Goal: Communication & Community: Answer question/provide support

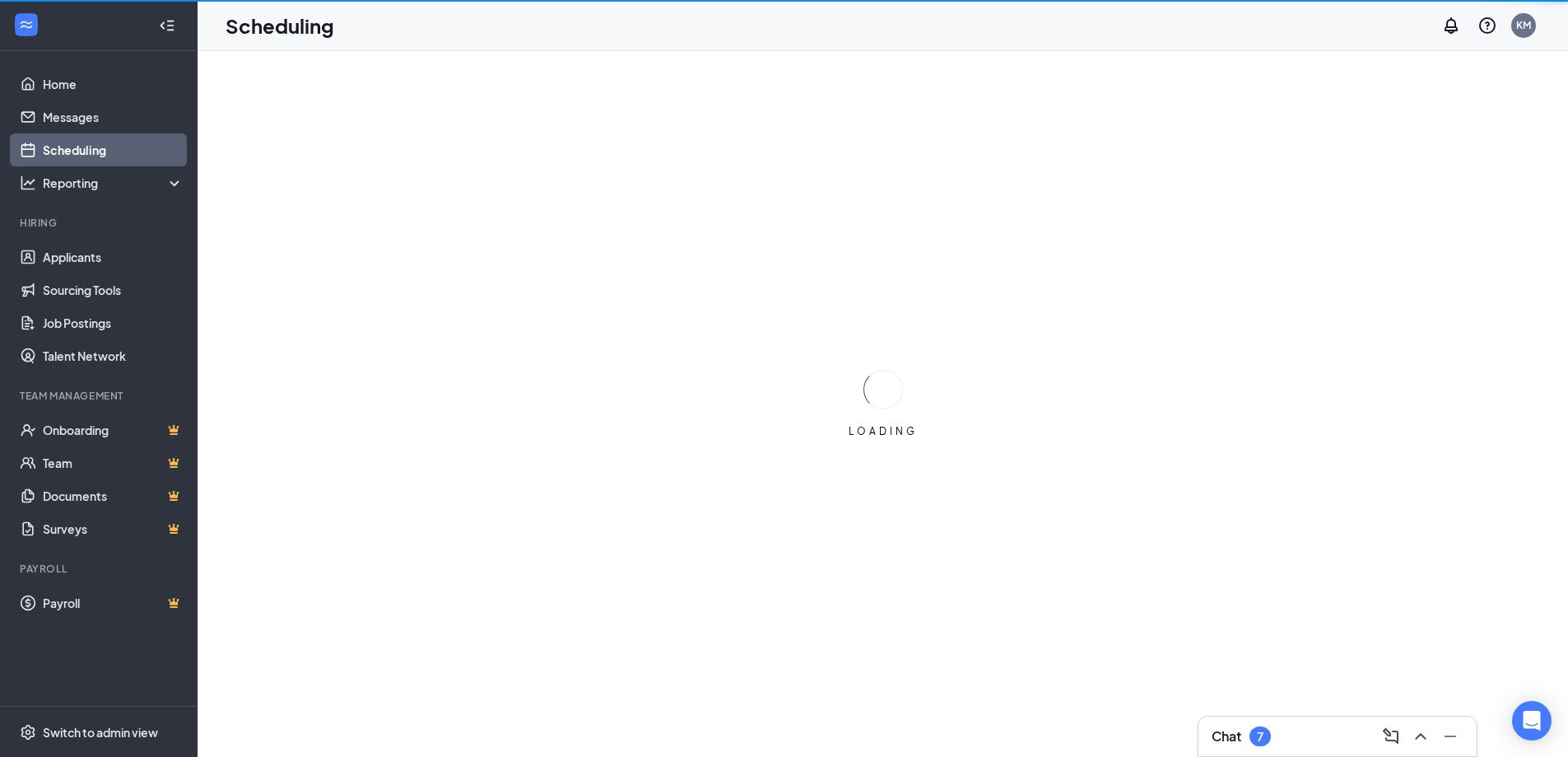
click at [1321, 740] on div "Chat 7" at bounding box center [1338, 736] width 252 height 27
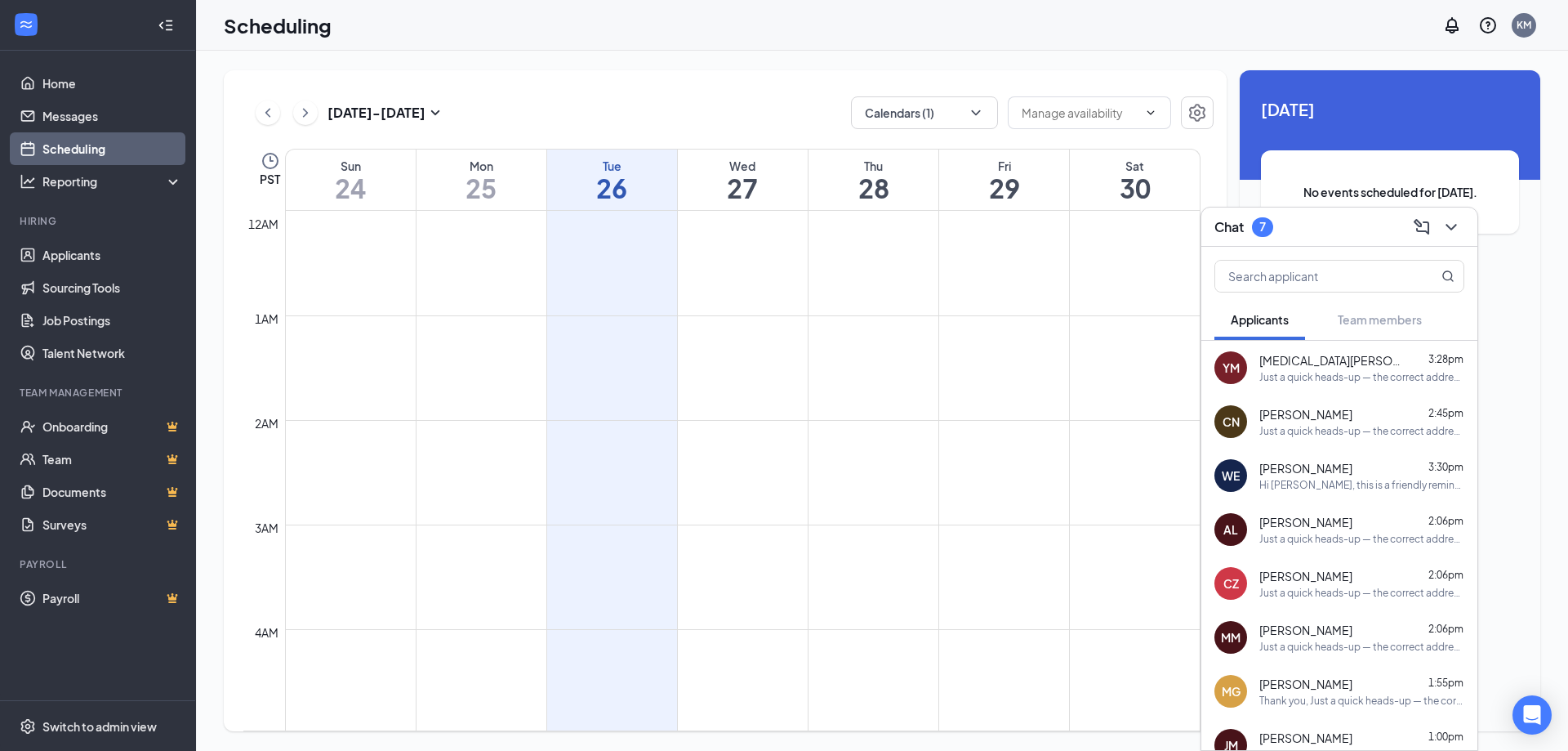
scroll to position [803, 0]
click at [1447, 225] on icon "ChevronDown" at bounding box center [1452, 227] width 20 height 20
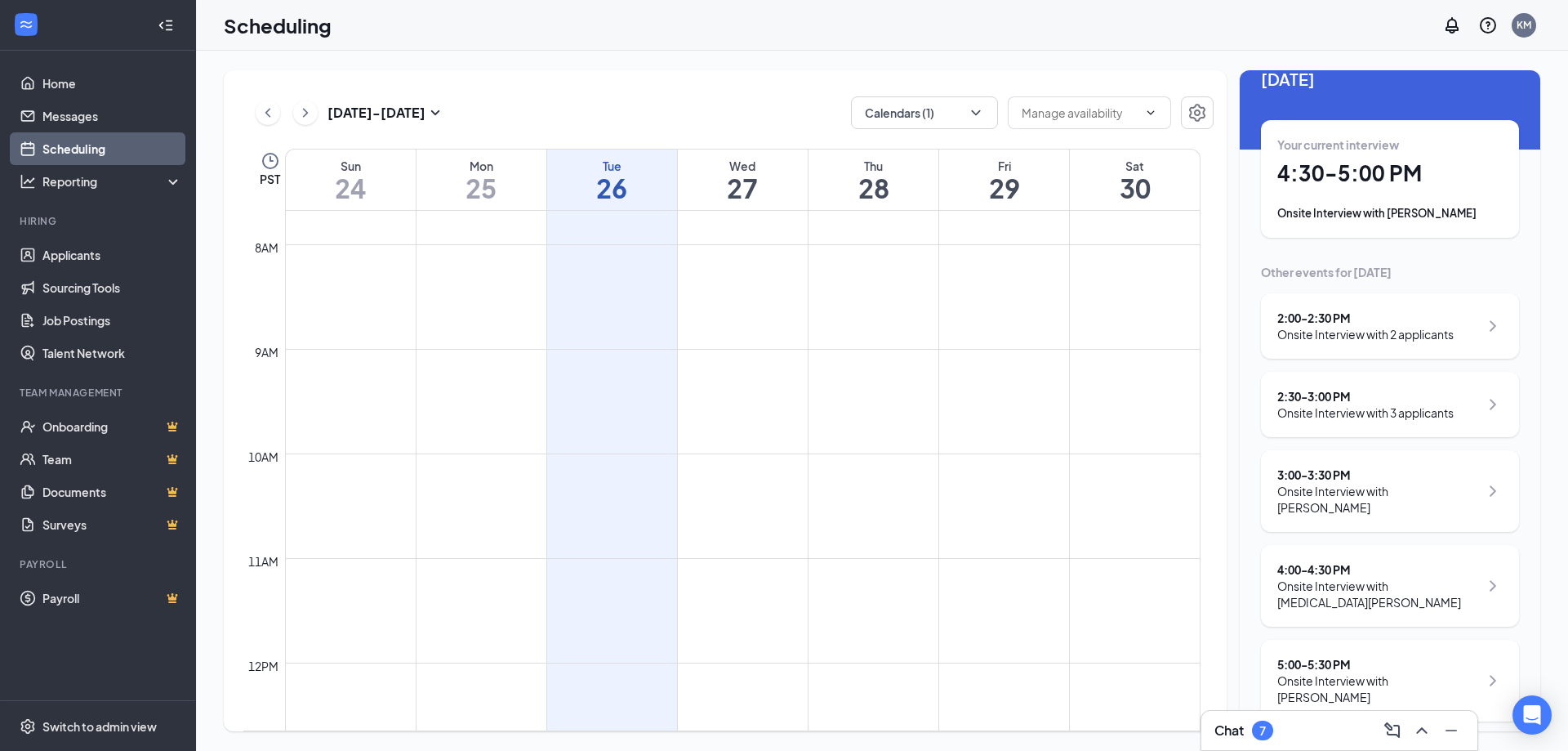
scroll to position [14, 0]
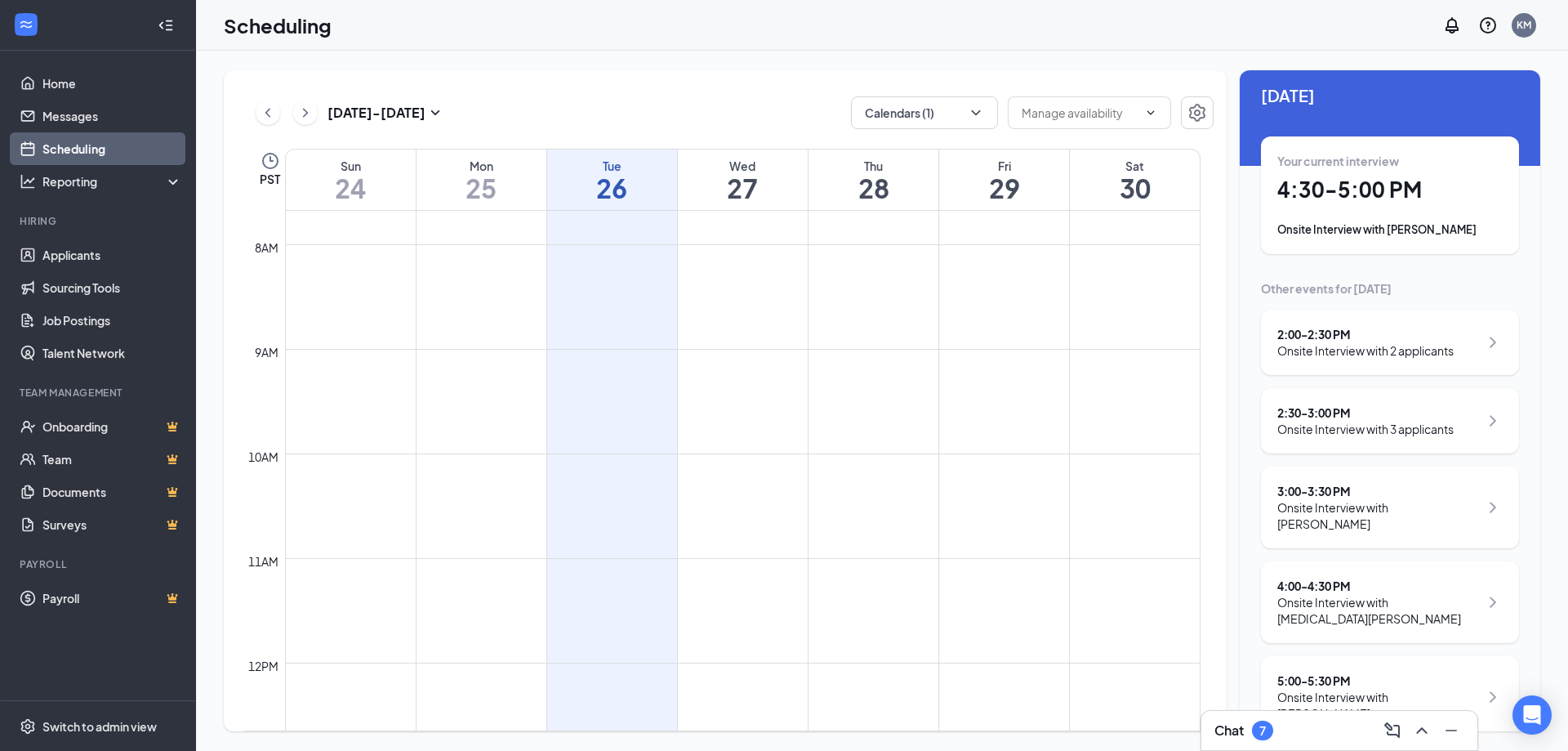
click at [1339, 735] on div "Chat 7" at bounding box center [1339, 730] width 250 height 26
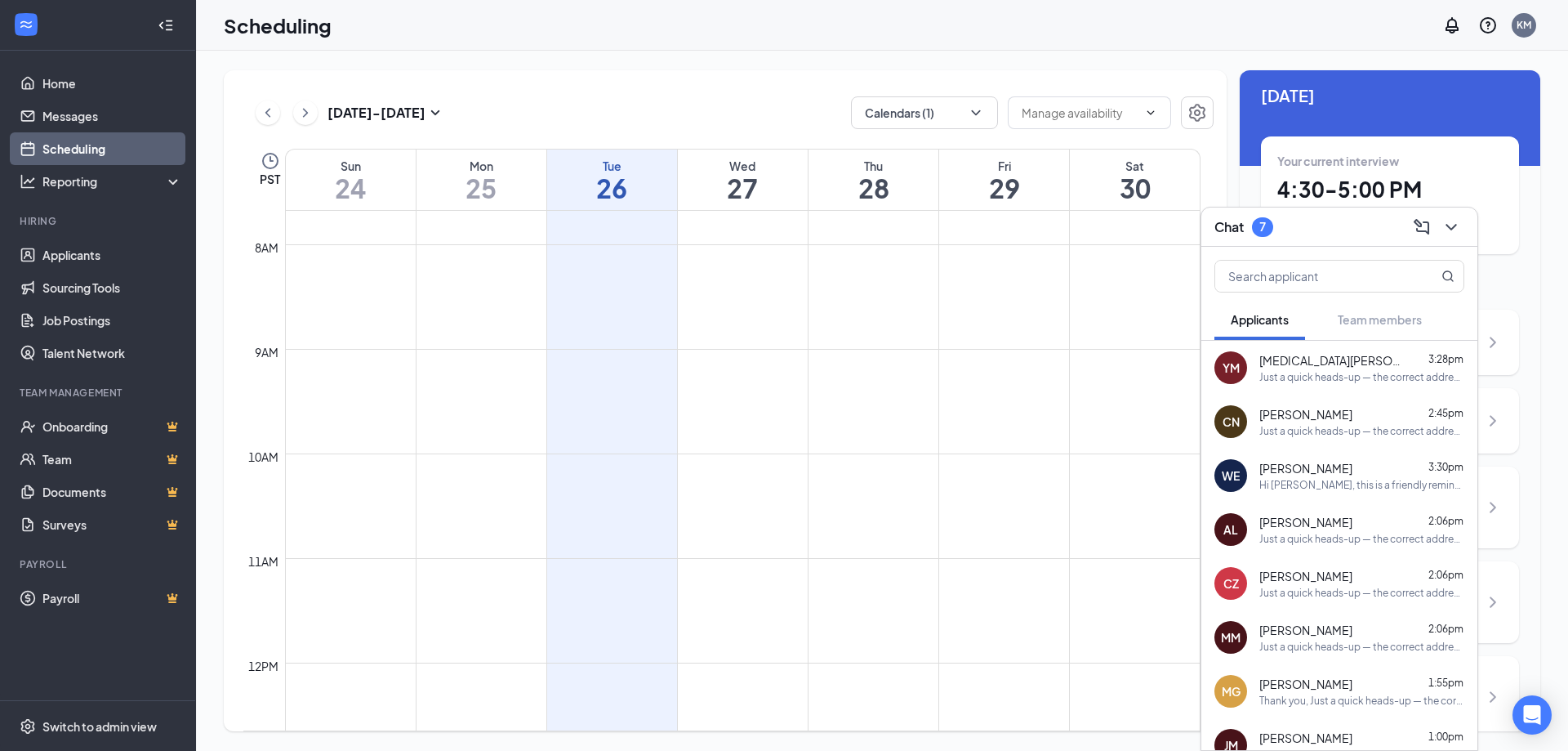
click at [1379, 486] on div "Hi [PERSON_NAME], this is a friendly reminder. Your meeting with [PERSON_NAME] …" at bounding box center [1362, 484] width 205 height 14
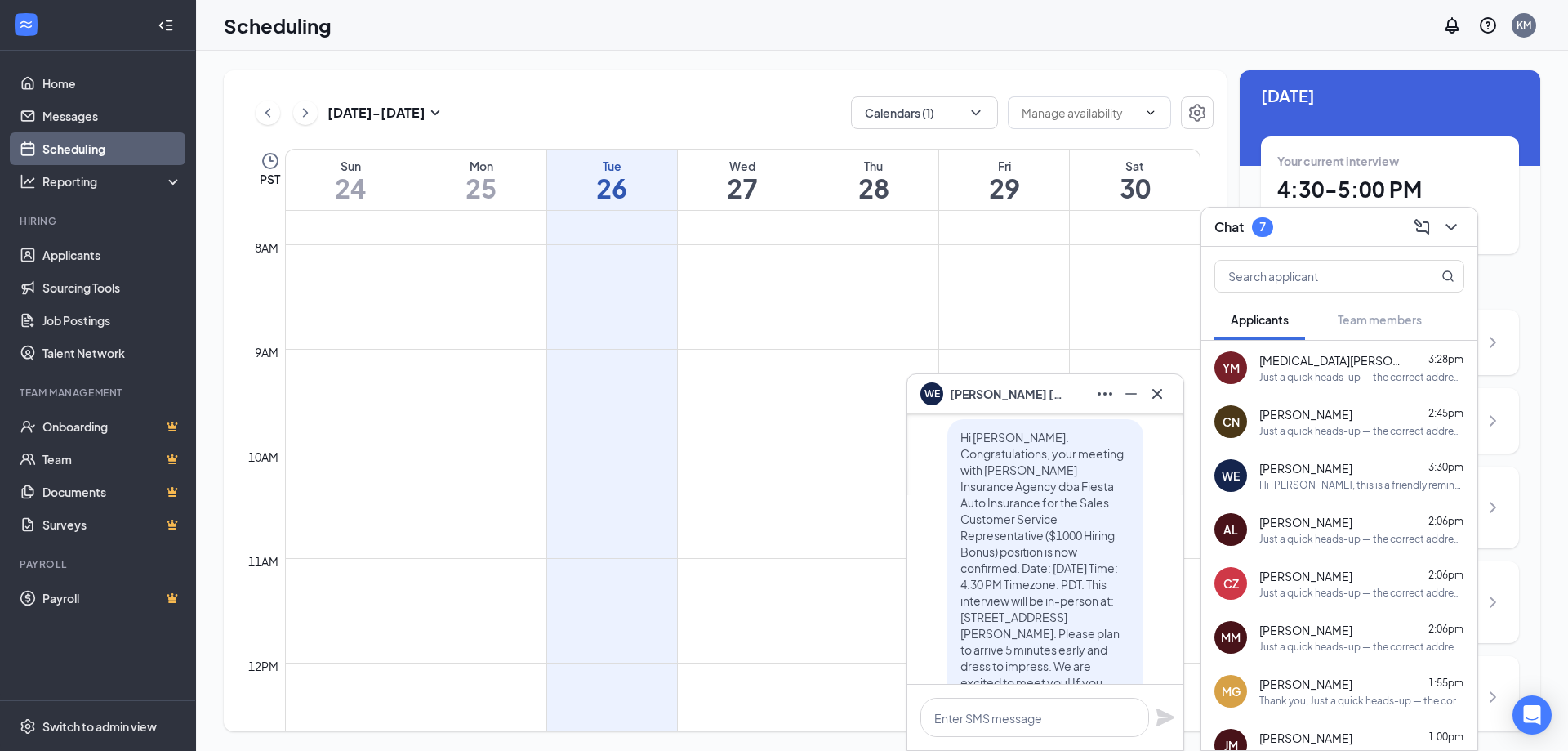
scroll to position [-1144, 0]
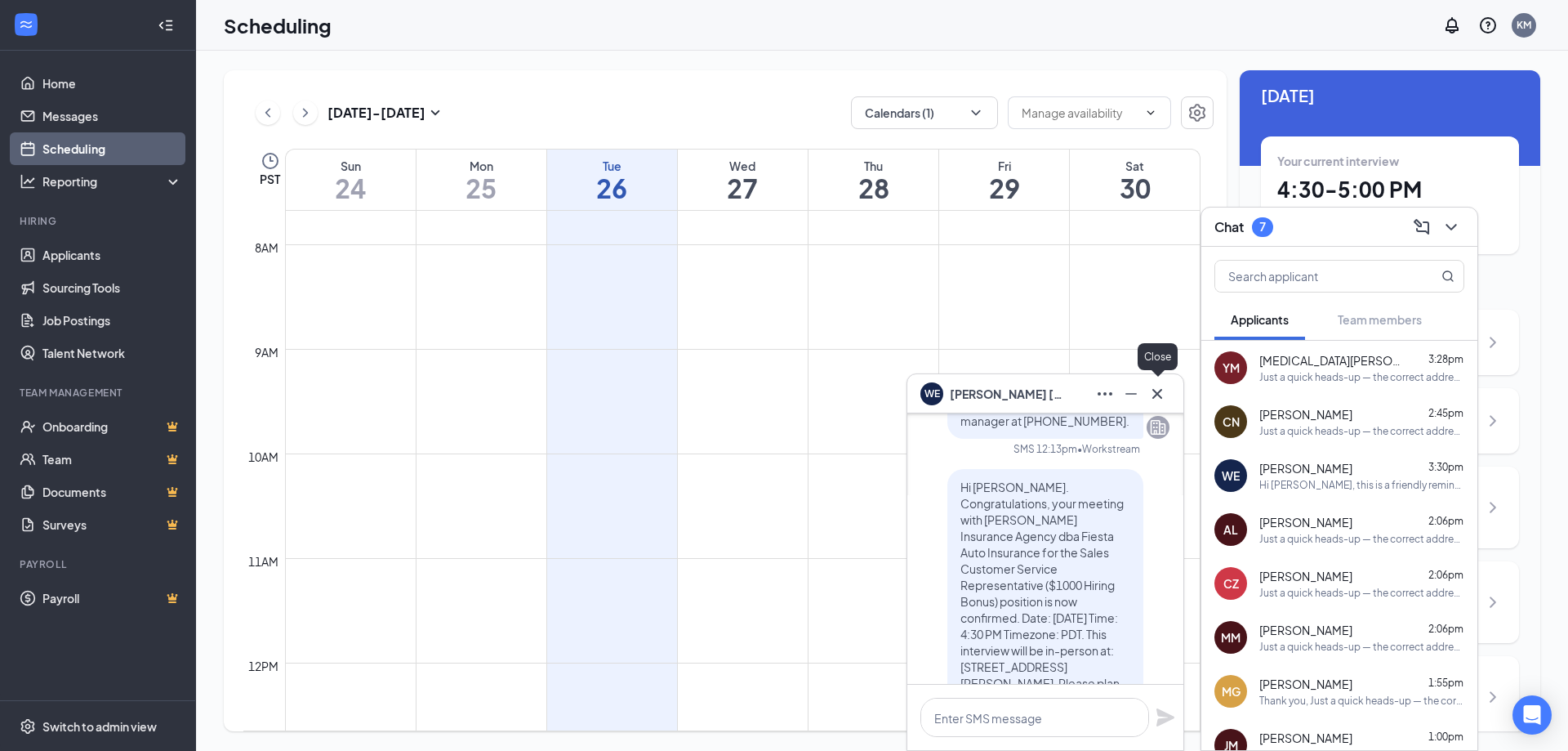
click at [1152, 391] on icon "Cross" at bounding box center [1157, 394] width 20 height 20
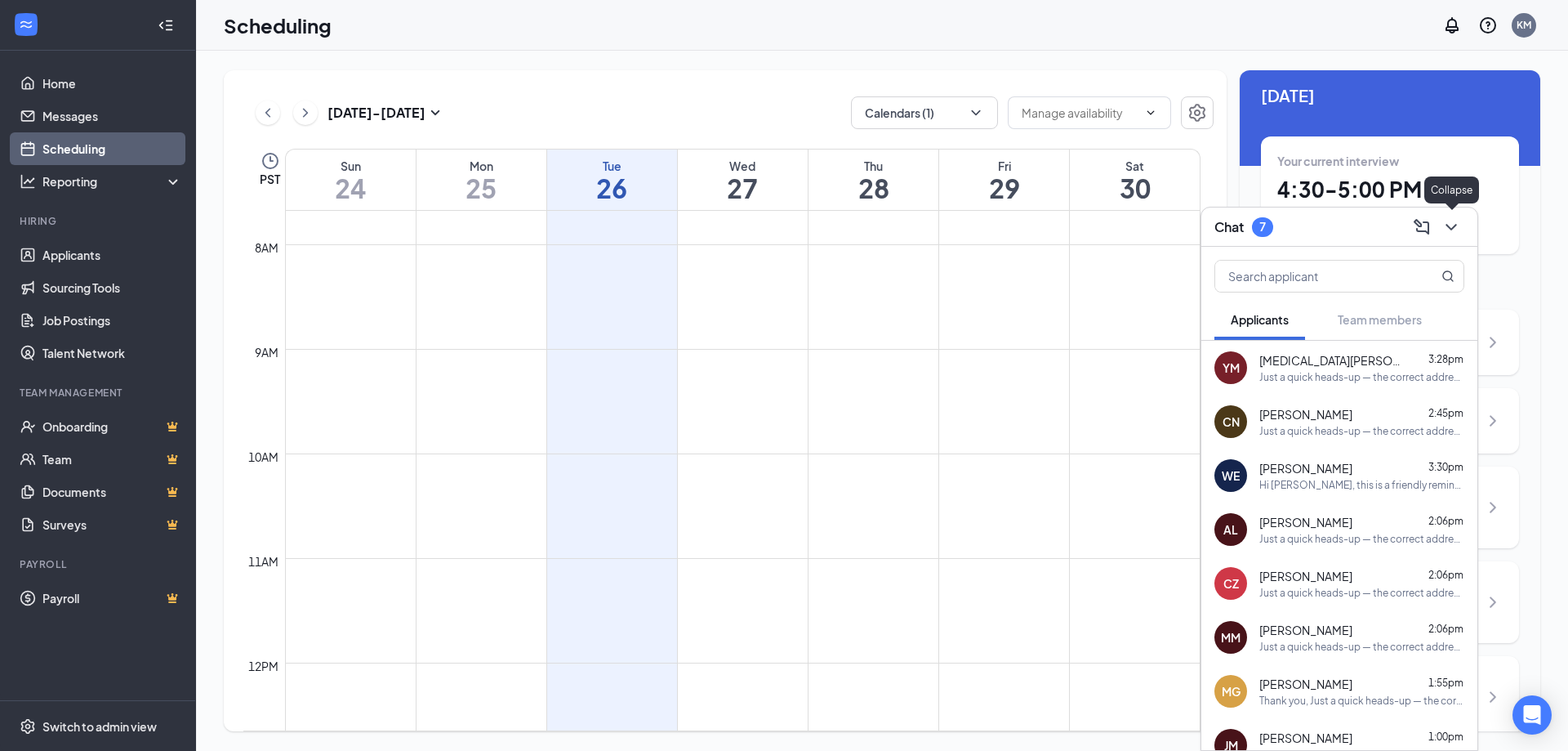
click at [1451, 234] on icon "ChevronDown" at bounding box center [1452, 227] width 20 height 20
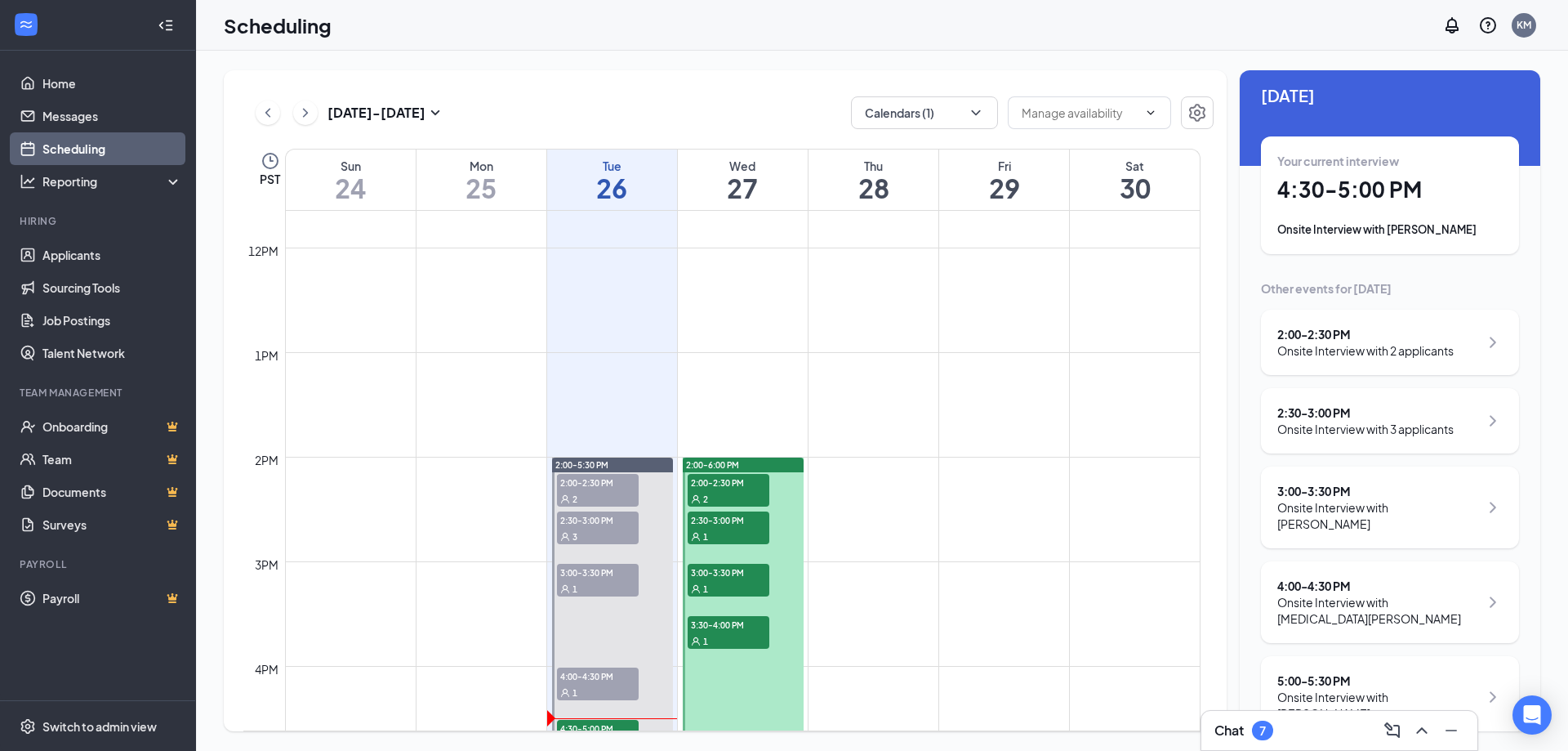
scroll to position [1212, 0]
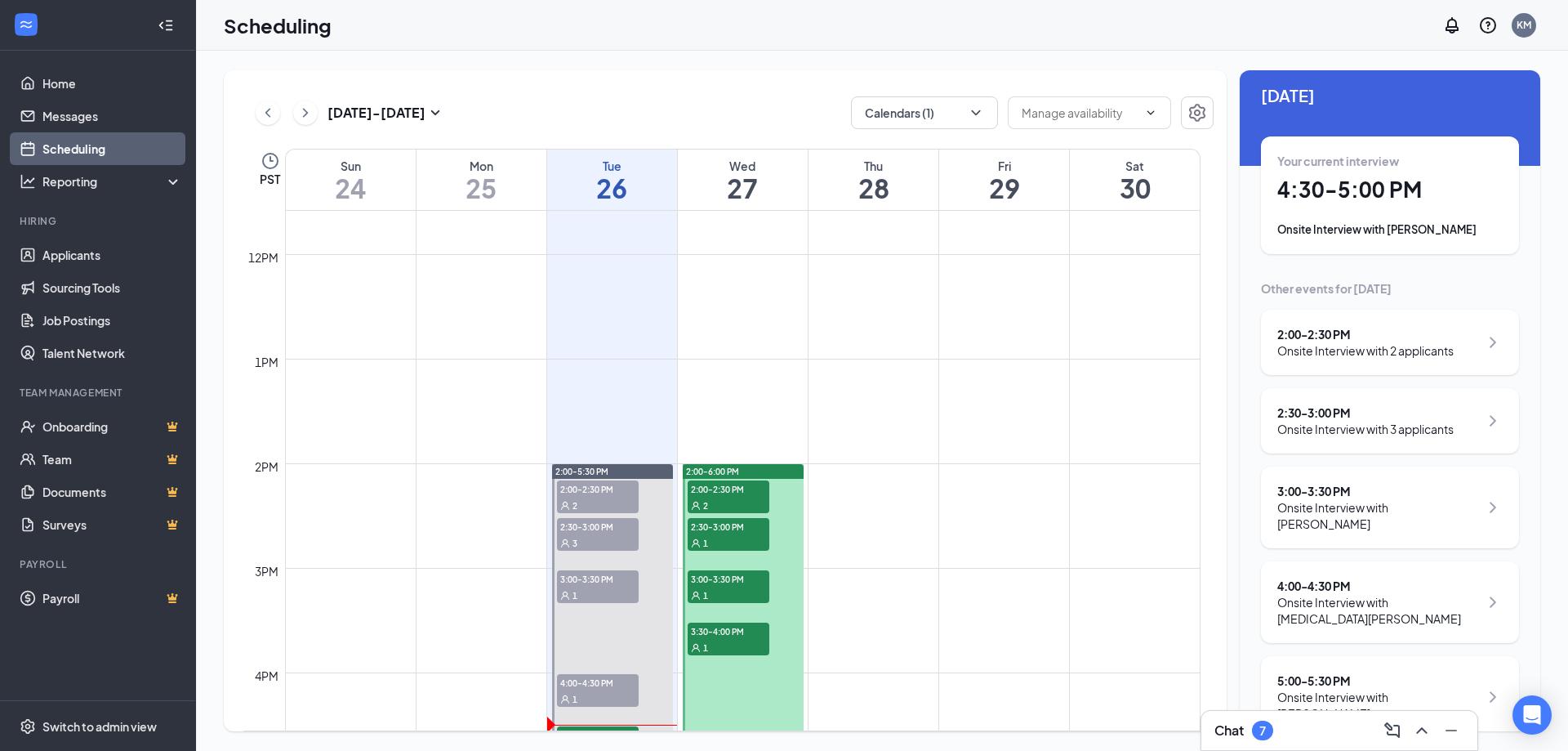
click at [212, 52] on div "[DATE] - [DATE] Calendars (1) PST Sun 24 Mon 25 Tue 26 Wed 27 Thu 28 Fri 29 Sat…" at bounding box center [883, 400] width 1373 height 701
click at [1306, 725] on div "Chat 7" at bounding box center [1339, 730] width 250 height 26
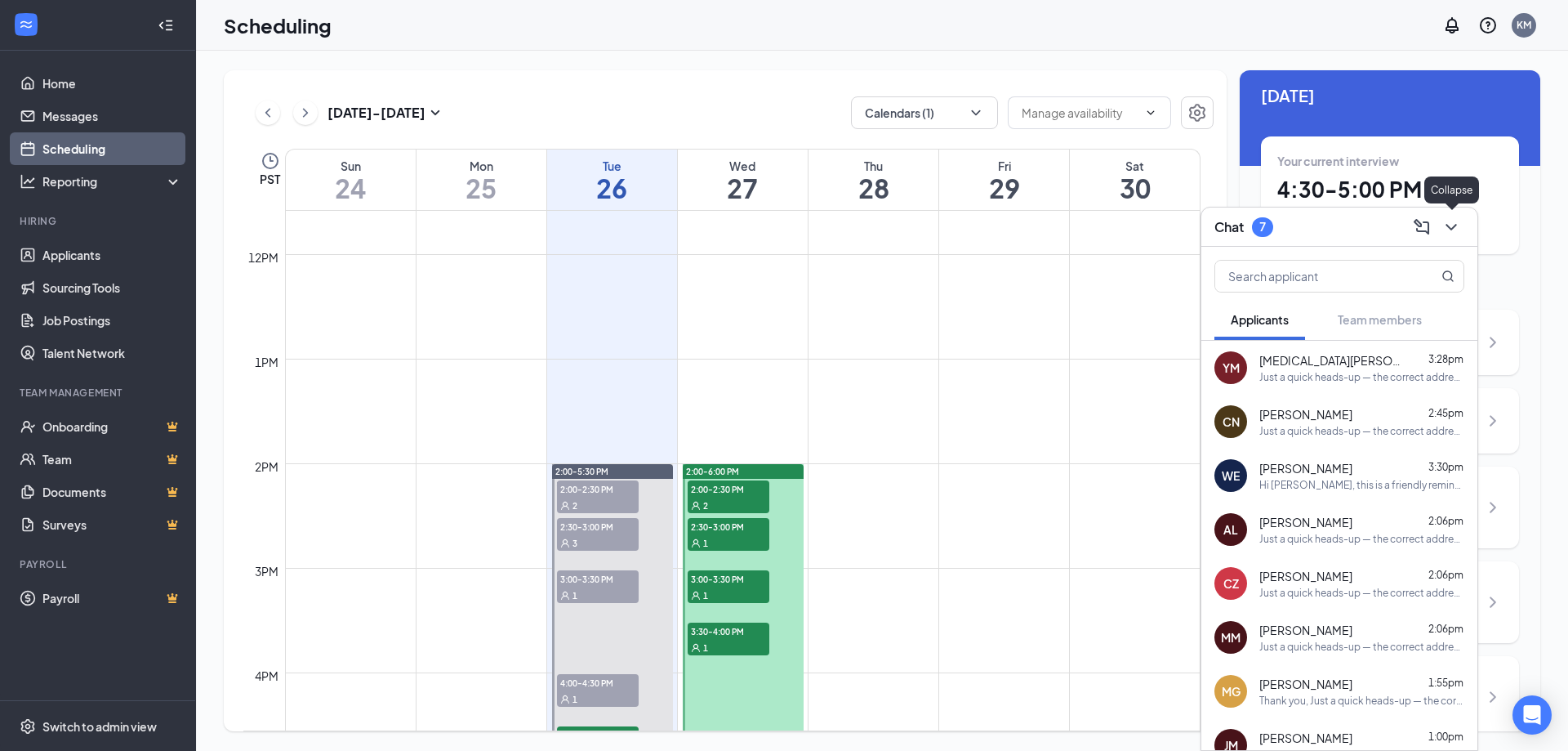
click at [1451, 228] on icon "ChevronDown" at bounding box center [1451, 227] width 11 height 7
